Goal: Task Accomplishment & Management: Manage account settings

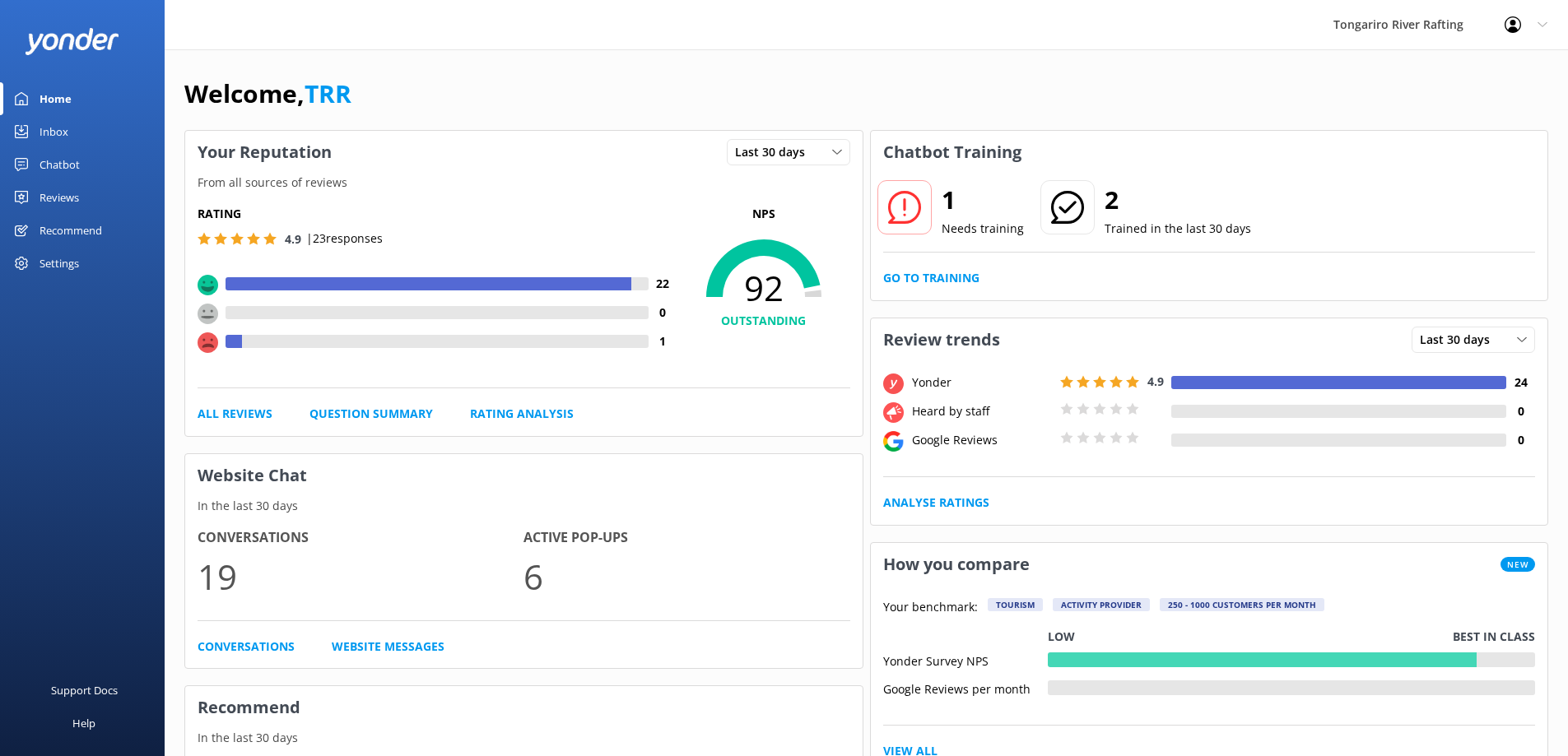
click at [210, 343] on use at bounding box center [208, 343] width 21 height 21
click at [241, 343] on div at bounding box center [234, 342] width 18 height 13
click at [661, 340] on h4 "1" at bounding box center [663, 342] width 29 height 18
click at [243, 413] on link "All Reviews" at bounding box center [235, 414] width 75 height 18
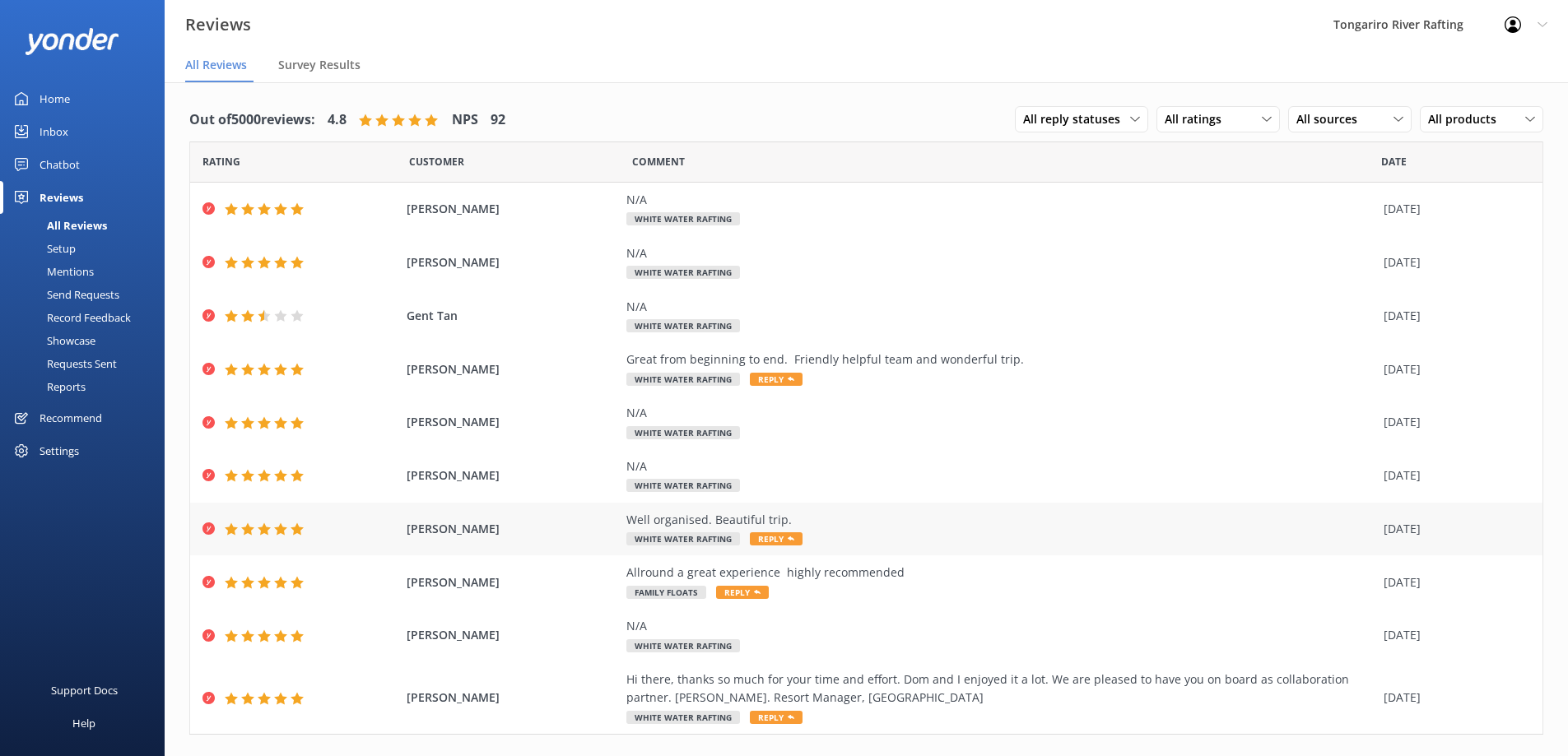
scroll to position [32, 0]
